Goal: Find specific page/section: Find specific page/section

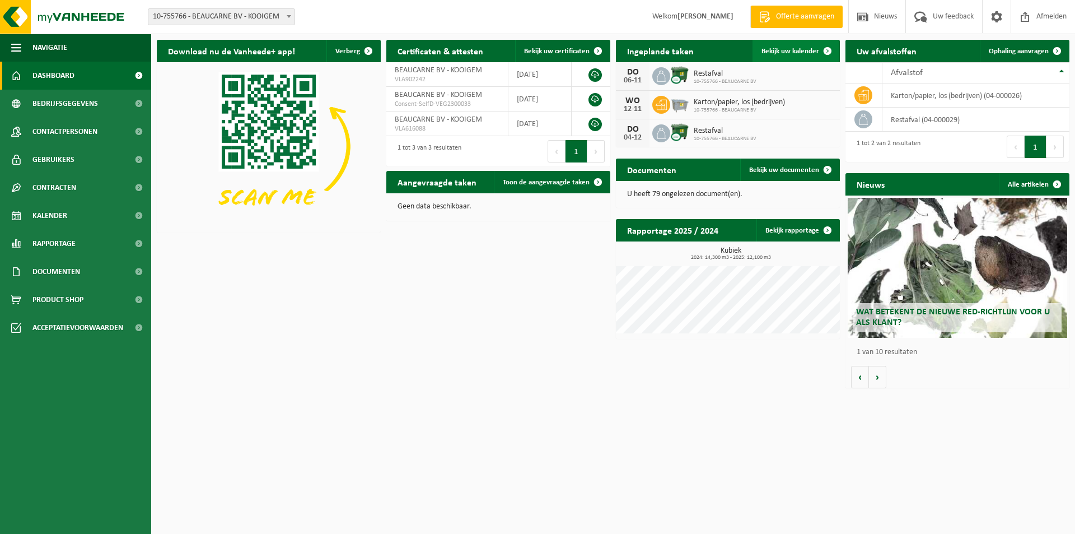
click at [819, 50] on span at bounding box center [827, 51] width 22 height 22
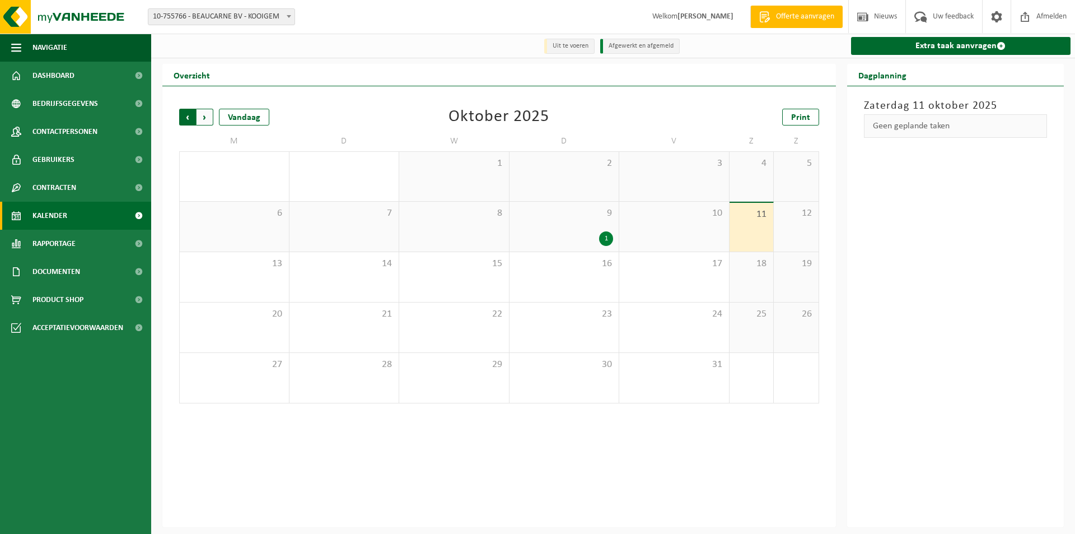
click at [205, 117] on span "Volgende" at bounding box center [205, 117] width 17 height 17
click at [190, 115] on span "Vorige" at bounding box center [187, 117] width 17 height 17
click at [209, 115] on span "Volgende" at bounding box center [205, 117] width 17 height 17
click at [199, 120] on span "Volgende" at bounding box center [205, 117] width 17 height 17
click at [204, 117] on span "Volgende" at bounding box center [205, 117] width 17 height 17
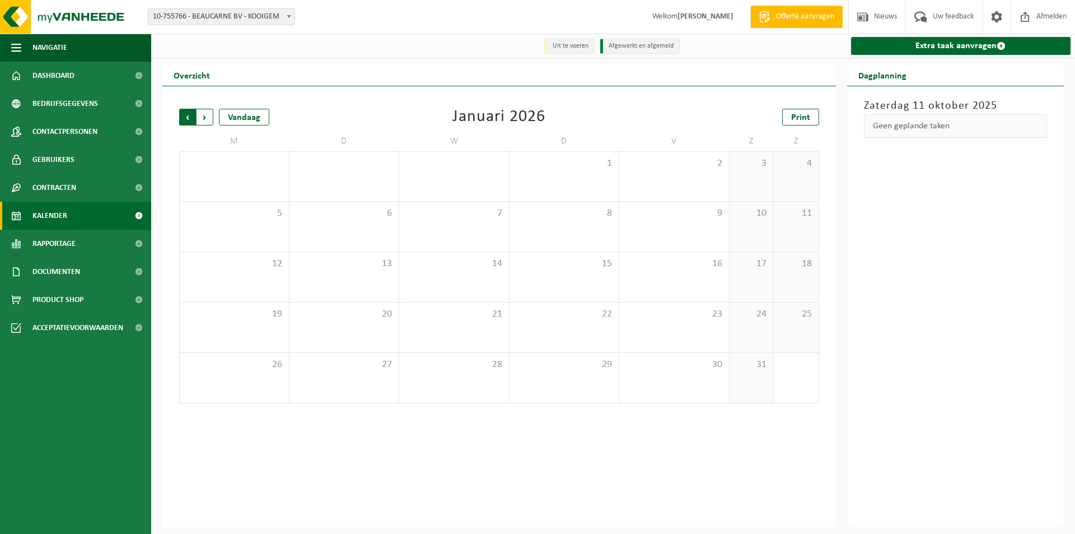
click at [204, 118] on span "Volgende" at bounding box center [205, 117] width 17 height 17
click at [183, 118] on span "Vorige" at bounding box center [187, 117] width 17 height 17
click at [185, 118] on span "Vorige" at bounding box center [187, 117] width 17 height 17
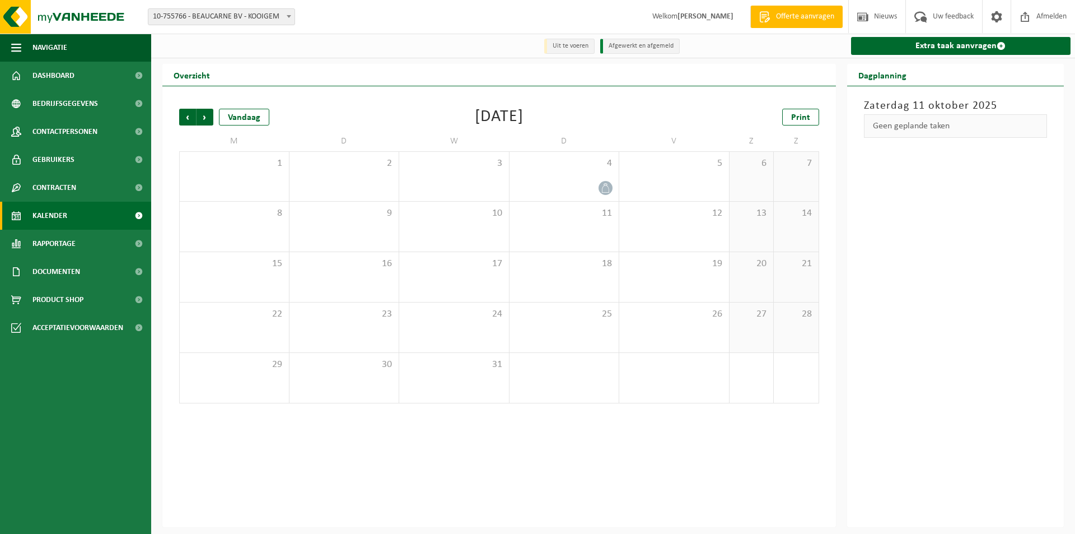
click at [185, 118] on span "Vorige" at bounding box center [187, 117] width 17 height 17
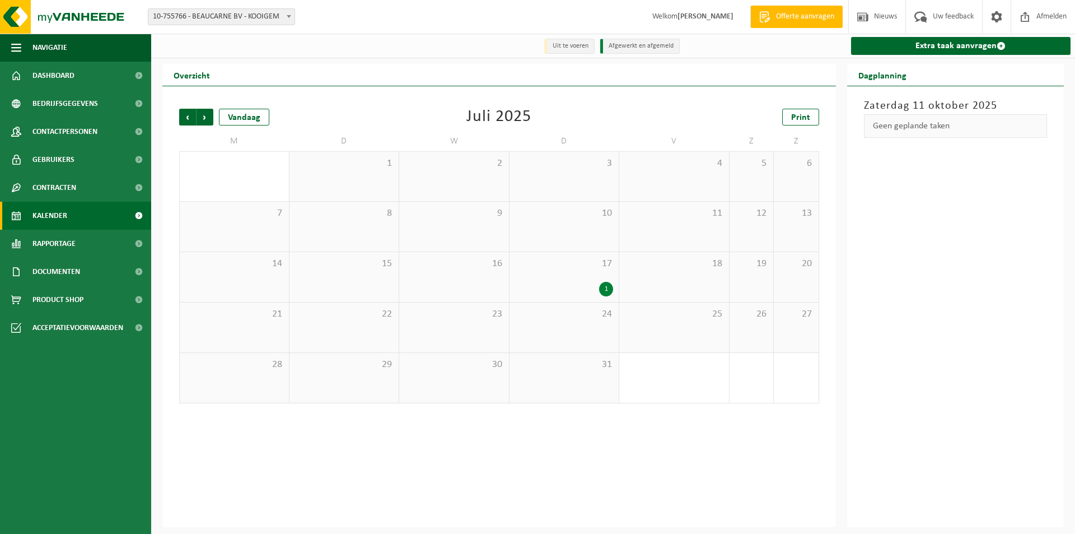
click at [185, 118] on span "Vorige" at bounding box center [187, 117] width 17 height 17
click at [189, 116] on span "Vorige" at bounding box center [187, 117] width 17 height 17
click at [186, 124] on span "Vorige" at bounding box center [187, 117] width 17 height 17
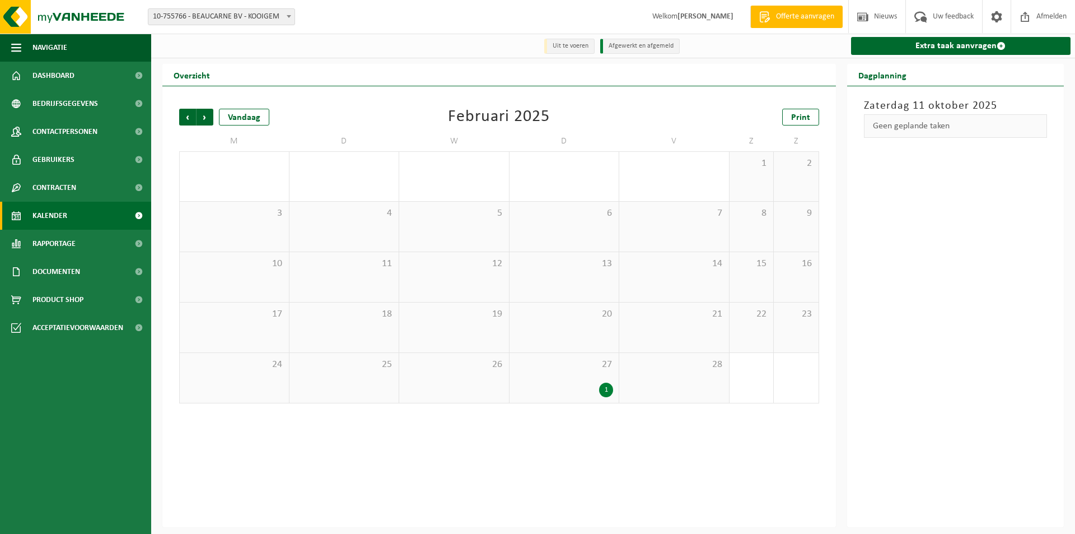
click at [186, 124] on span "Vorige" at bounding box center [187, 117] width 17 height 17
click at [203, 122] on span "Volgende" at bounding box center [205, 117] width 17 height 17
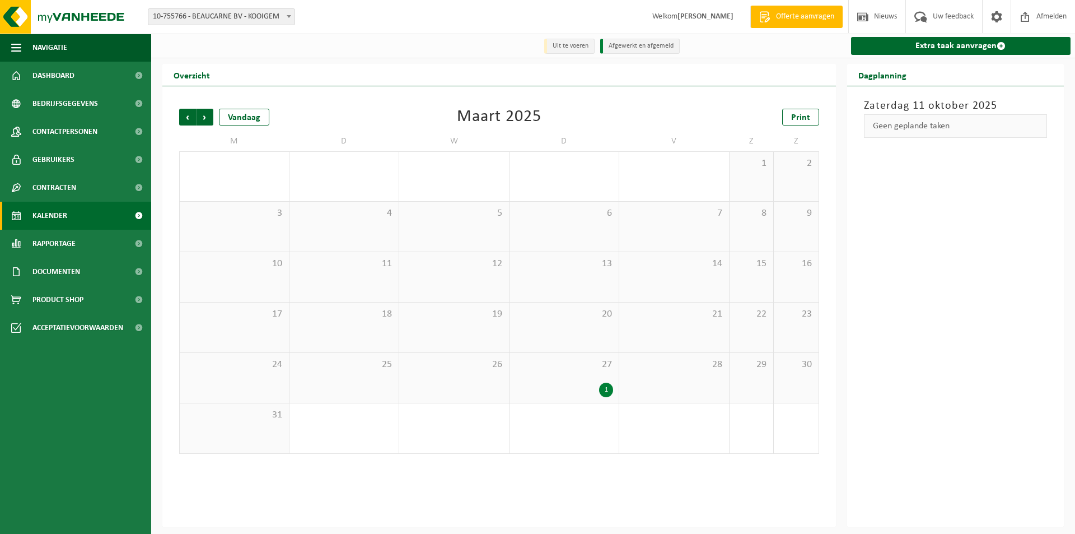
click at [203, 122] on span "Volgende" at bounding box center [205, 117] width 17 height 17
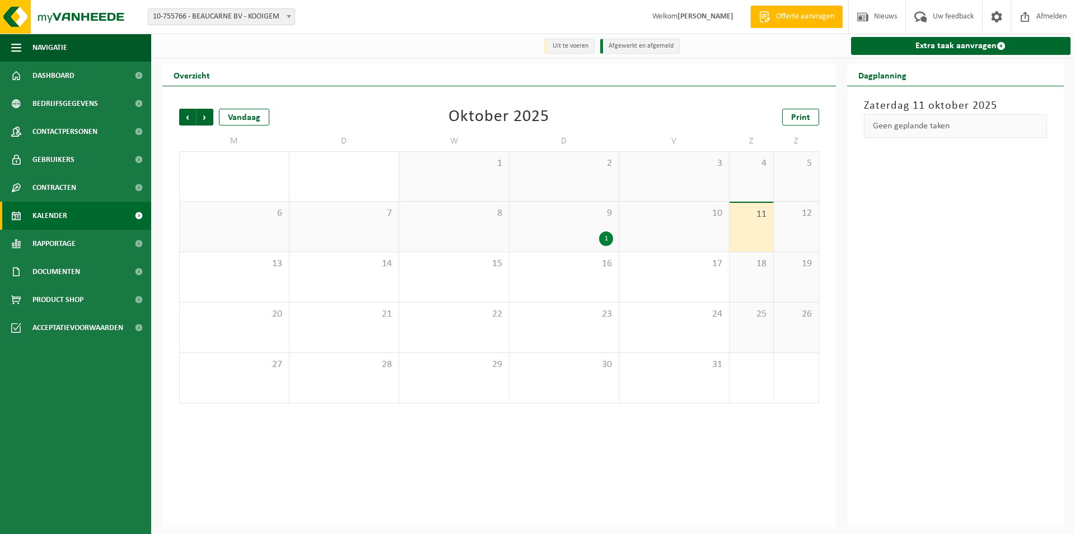
click at [203, 122] on span "Volgende" at bounding box center [205, 117] width 17 height 17
click at [802, 118] on span "Print" at bounding box center [800, 117] width 19 height 9
